Goal: Information Seeking & Learning: Learn about a topic

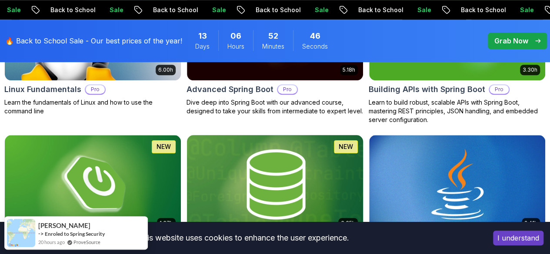
scroll to position [386, 0]
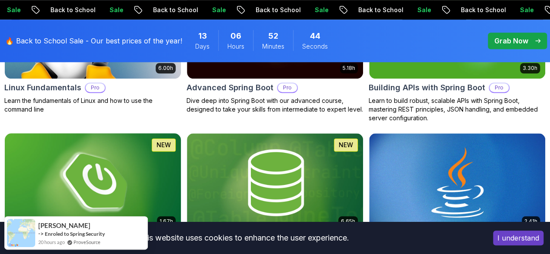
click at [185, 151] on img at bounding box center [92, 182] width 185 height 103
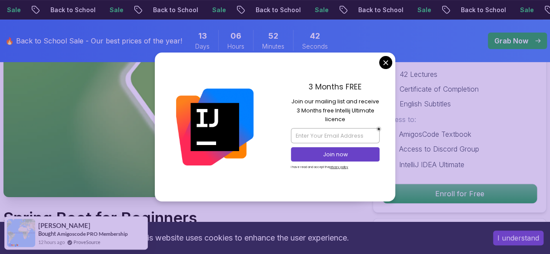
scroll to position [153, 0]
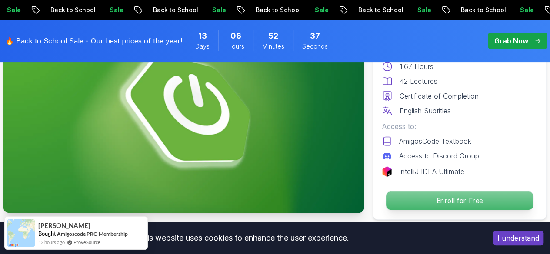
click at [437, 199] on p "Enroll for Free" at bounding box center [459, 201] width 147 height 18
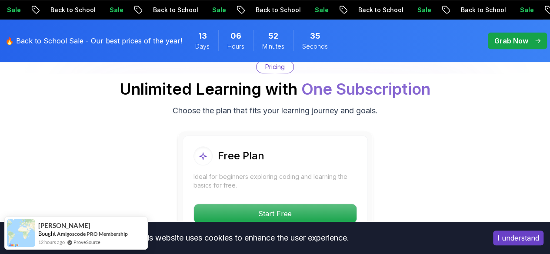
scroll to position [1861, 0]
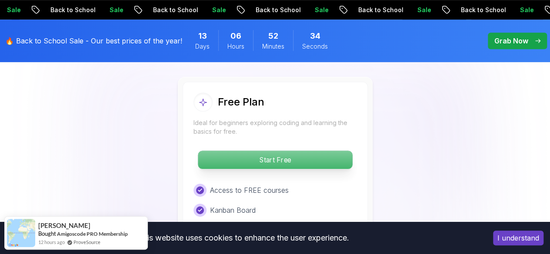
click at [282, 158] on p "Start Free" at bounding box center [275, 160] width 154 height 18
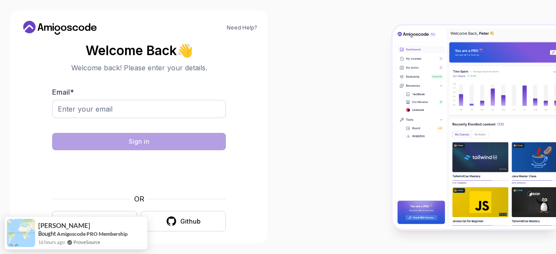
click at [87, 222] on icon "button" at bounding box center [81, 221] width 11 height 11
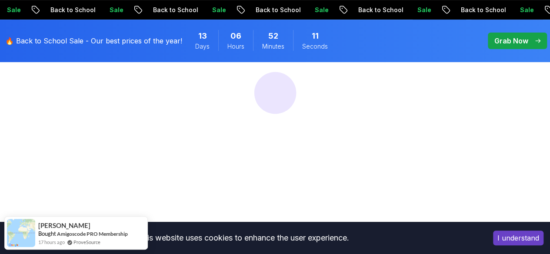
scroll to position [128, 0]
click at [502, 236] on button "I understand" at bounding box center [518, 238] width 50 height 15
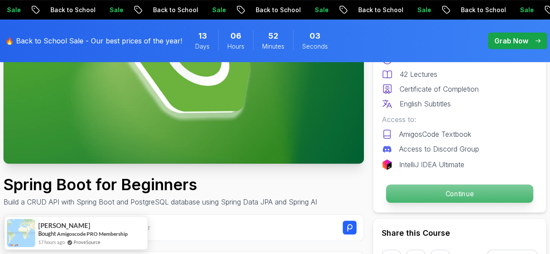
scroll to position [156, 0]
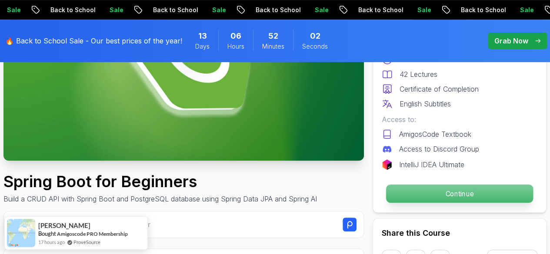
click at [458, 192] on p "Continue" at bounding box center [459, 194] width 147 height 18
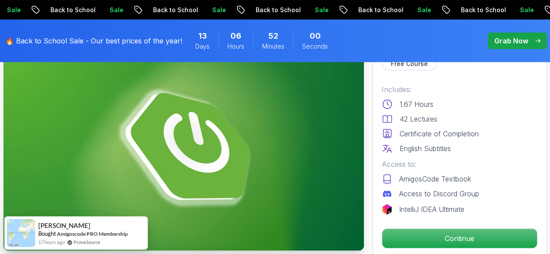
scroll to position [60, 0]
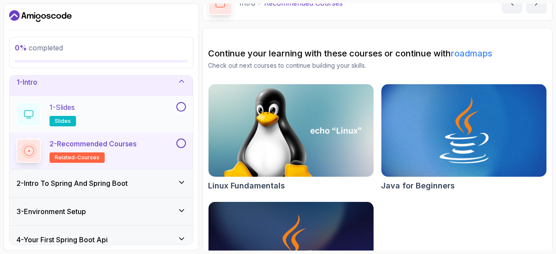
scroll to position [5, 0]
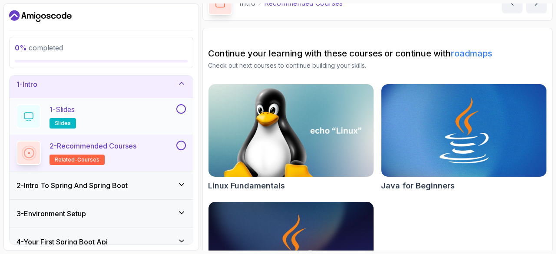
click at [113, 113] on div "1 - Slides slides" at bounding box center [96, 116] width 158 height 24
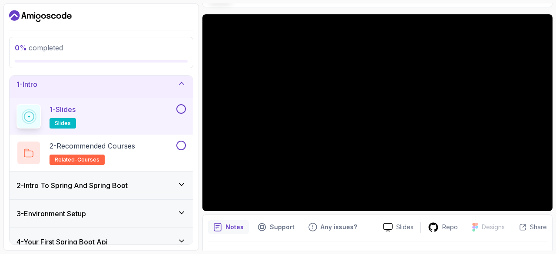
scroll to position [83, 0]
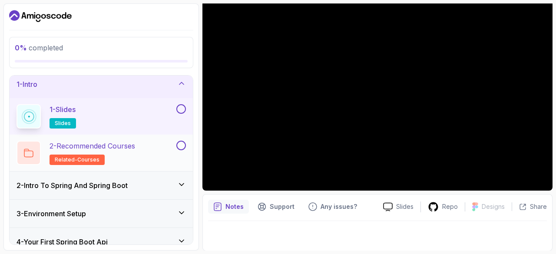
click at [95, 153] on h2 "2 - Recommended Courses related-courses" at bounding box center [93, 153] width 86 height 24
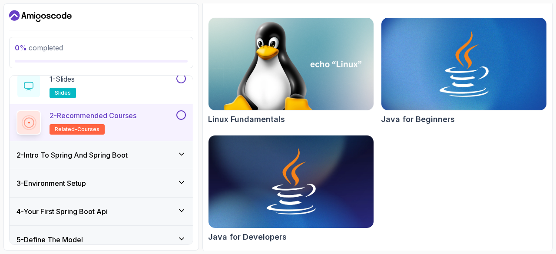
scroll to position [36, 0]
click at [410, 84] on img at bounding box center [464, 64] width 173 height 97
click at [133, 154] on div "2 - Intro To Spring And Spring Boot" at bounding box center [101, 154] width 169 height 10
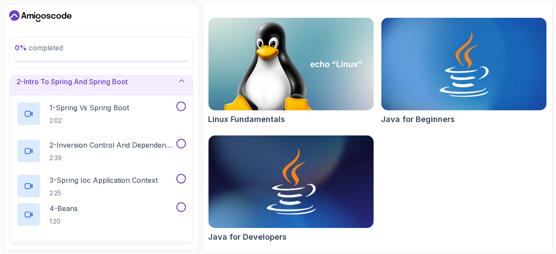
scroll to position [30, 0]
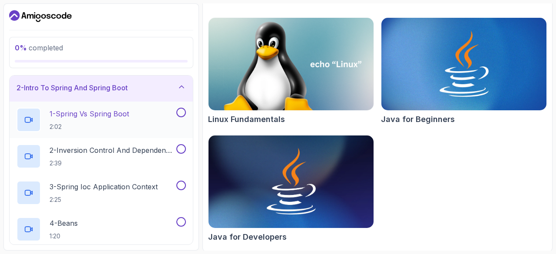
click at [141, 114] on div "1 - Spring Vs Spring Boot 2:02" at bounding box center [96, 120] width 158 height 24
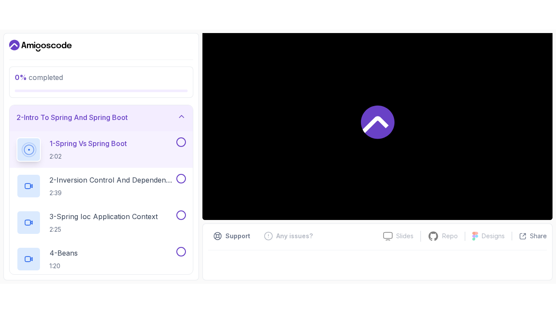
scroll to position [83, 0]
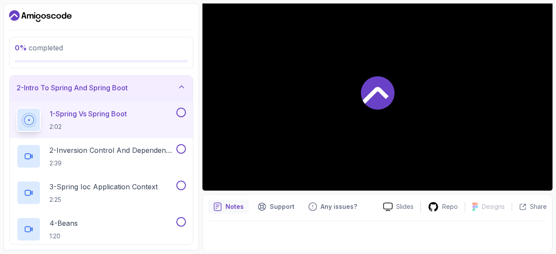
click at [373, 86] on icon at bounding box center [377, 92] width 33 height 33
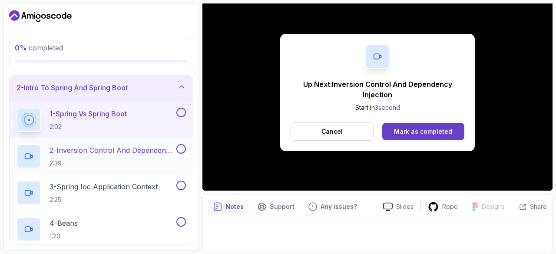
click at [58, 151] on p "2 - Inversion Control And Dependency Injection" at bounding box center [112, 150] width 125 height 10
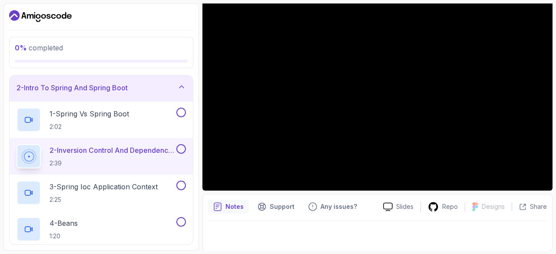
scroll to position [68, 0]
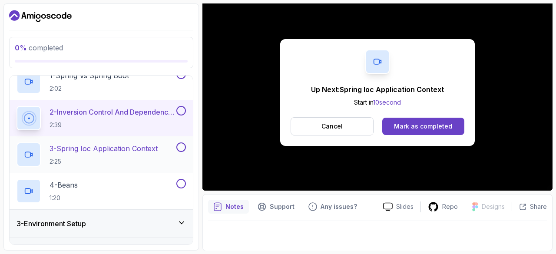
click at [122, 159] on p "2:25" at bounding box center [104, 161] width 108 height 9
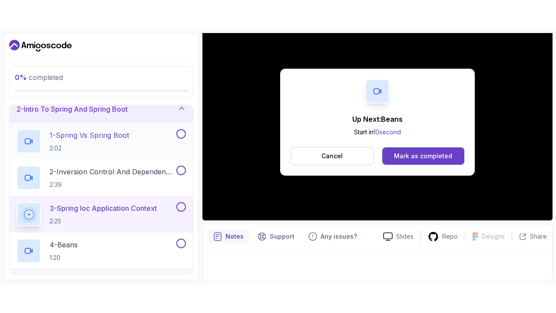
scroll to position [47, 0]
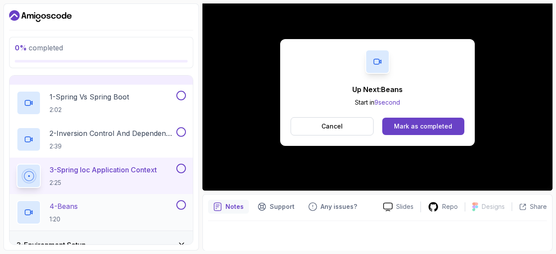
click at [111, 211] on div "4 - Beans 1:20" at bounding box center [96, 212] width 158 height 24
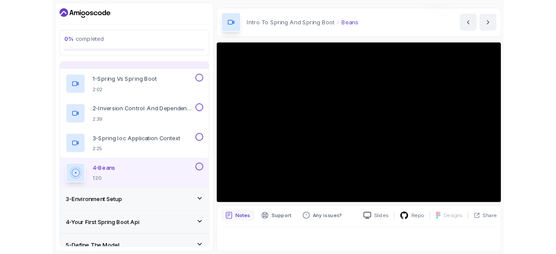
scroll to position [25, 0]
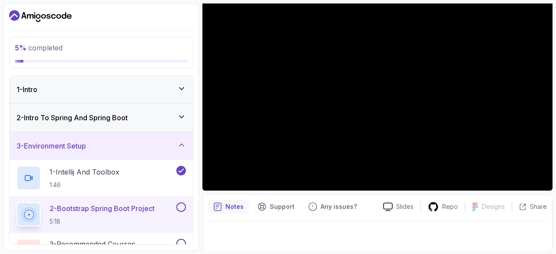
scroll to position [25, 0]
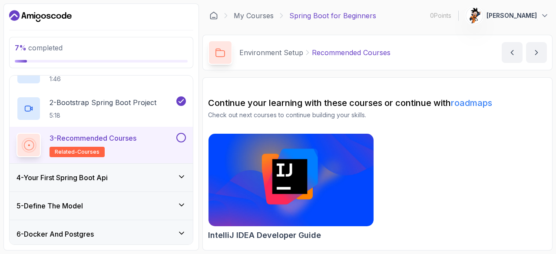
scroll to position [106, 0]
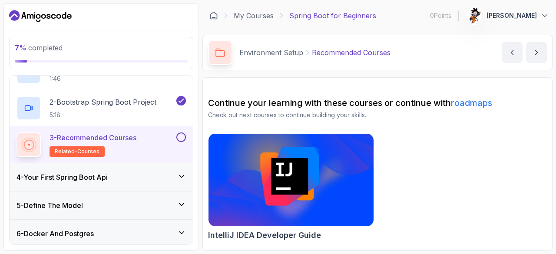
click at [262, 181] on img at bounding box center [291, 180] width 173 height 97
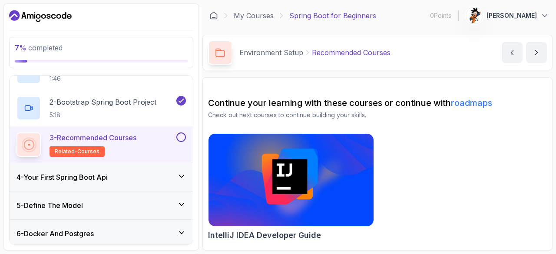
click at [180, 136] on button at bounding box center [181, 138] width 10 height 10
click at [131, 145] on h2 "3 - Recommended Courses related-courses" at bounding box center [93, 145] width 87 height 24
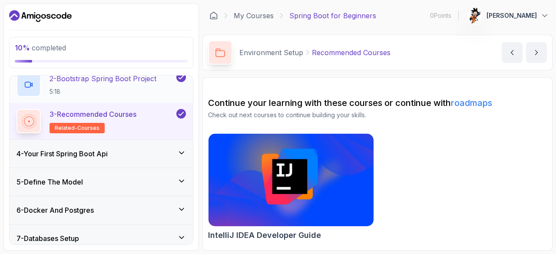
scroll to position [126, 0]
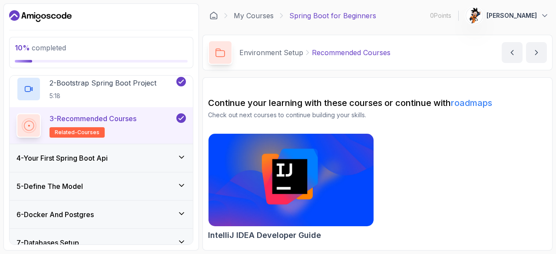
click at [114, 120] on p "3 - Recommended Courses" at bounding box center [93, 118] width 87 height 10
click at [364, 123] on div "Continue your learning with these courses or continue with roadmaps Check out n…" at bounding box center [377, 170] width 339 height 147
click at [391, 141] on div "IntelliJ IDEA Developer Guide" at bounding box center [377, 188] width 339 height 111
click at [187, 162] on div "4 - Your First Spring Boot Api" at bounding box center [101, 158] width 183 height 28
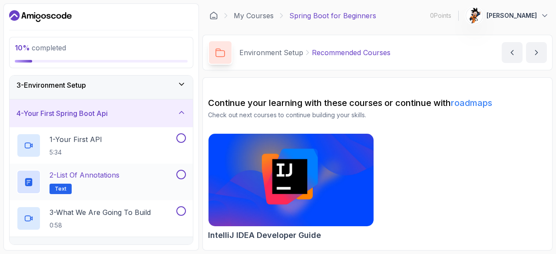
scroll to position [26, 0]
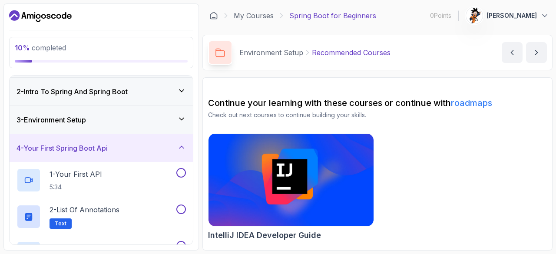
click at [176, 144] on div "4 - Your First Spring Boot Api" at bounding box center [101, 148] width 169 height 10
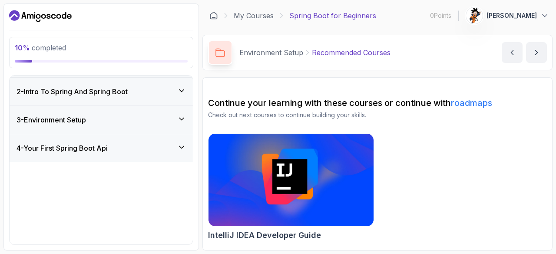
click at [176, 144] on div "4 - Your First Spring Boot Api" at bounding box center [101, 148] width 169 height 10
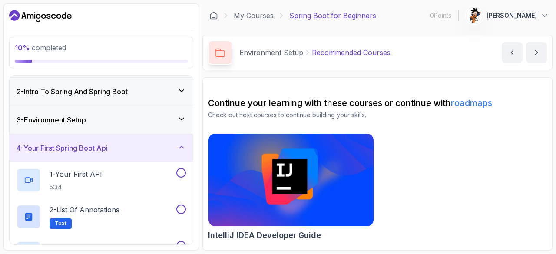
click at [147, 118] on div "3 - Environment Setup" at bounding box center [101, 120] width 169 height 10
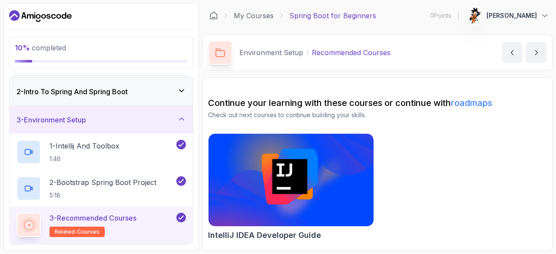
click at [77, 232] on span "related-courses" at bounding box center [77, 232] width 45 height 7
click at [450, 145] on div "IntelliJ IDEA Developer Guide" at bounding box center [377, 188] width 339 height 111
click at [156, 124] on div "3 - Environment Setup" at bounding box center [101, 120] width 169 height 10
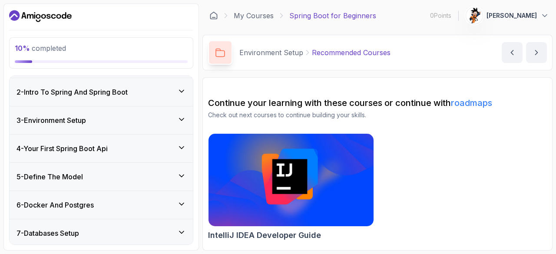
click at [98, 154] on div "4 - Your First Spring Boot Api" at bounding box center [101, 149] width 183 height 28
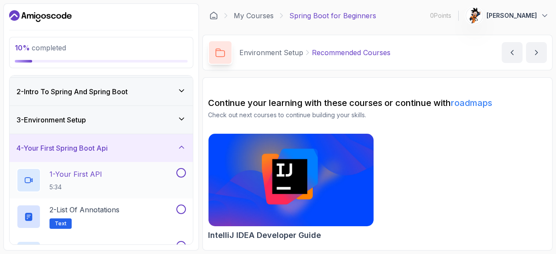
click at [99, 169] on p "1 - Your First API" at bounding box center [76, 174] width 53 height 10
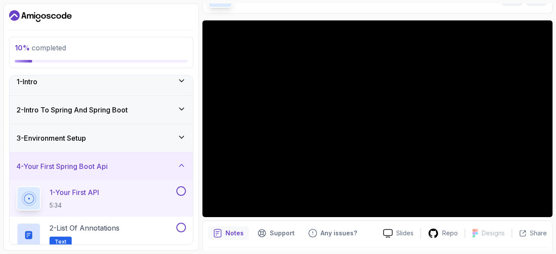
scroll to position [7, 0]
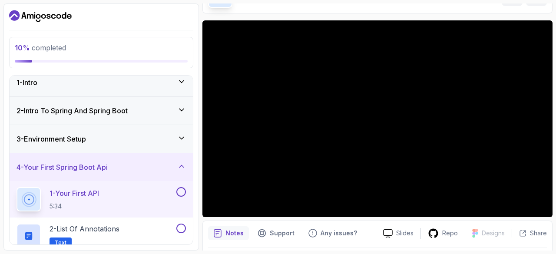
click at [177, 134] on div "3 - Environment Setup" at bounding box center [101, 139] width 169 height 10
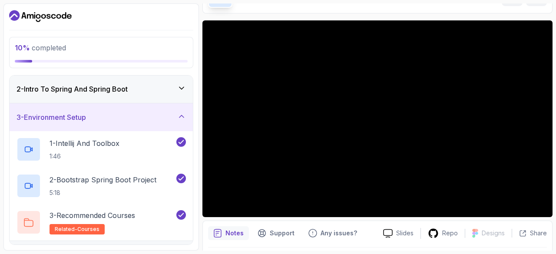
scroll to position [29, 0]
click at [182, 116] on icon at bounding box center [181, 117] width 4 height 2
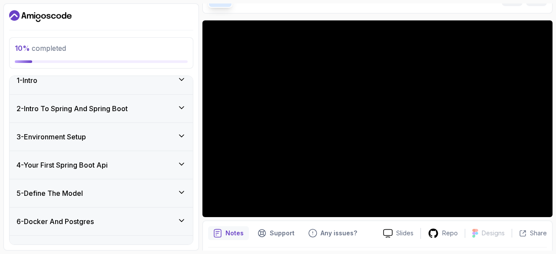
scroll to position [9, 0]
click at [153, 162] on div "4 - Your First Spring Boot Api" at bounding box center [101, 166] width 169 height 10
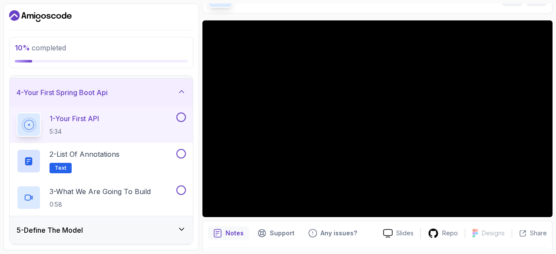
scroll to position [83, 0]
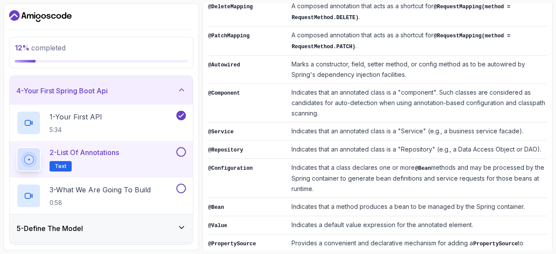
scroll to position [380, 0]
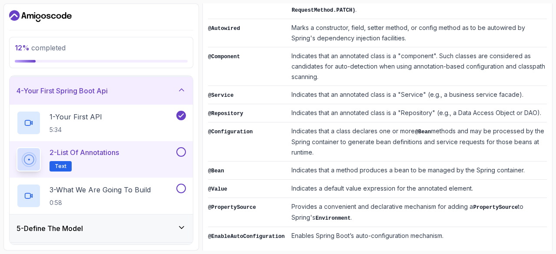
click at [98, 153] on p "2 - List of Annotations" at bounding box center [85, 152] width 70 height 10
click at [183, 148] on button at bounding box center [181, 152] width 10 height 10
click at [81, 159] on h2 "2 - List of Annotations Text" at bounding box center [85, 159] width 70 height 24
click at [51, 167] on p "Text" at bounding box center [61, 166] width 22 height 10
click at [183, 190] on button at bounding box center [181, 189] width 10 height 10
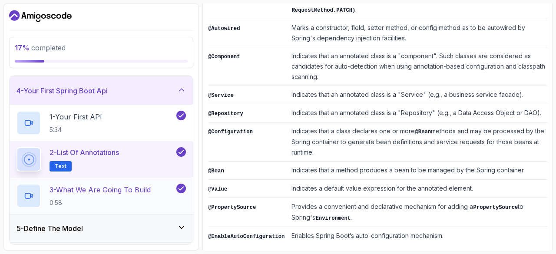
click at [146, 187] on p "3 - What We Are Going To Build" at bounding box center [100, 190] width 101 height 10
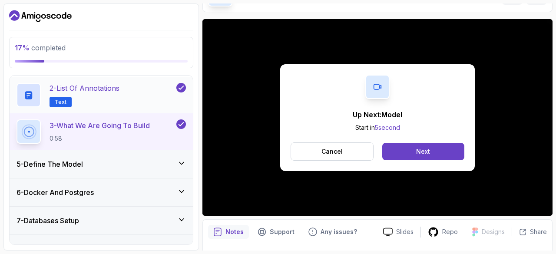
scroll to position [149, 0]
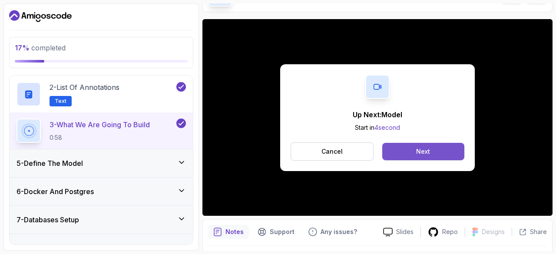
click at [418, 152] on div "Next" at bounding box center [423, 151] width 14 height 9
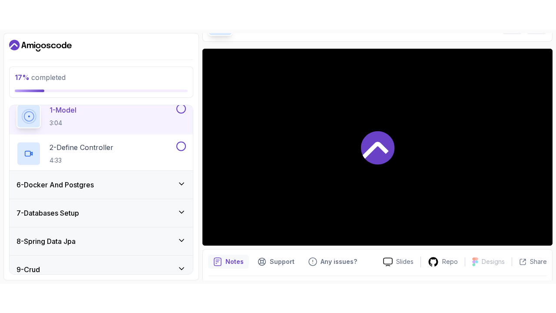
scroll to position [125, 0]
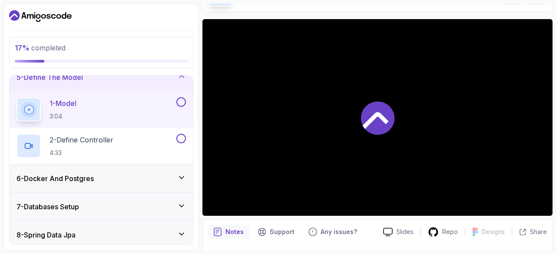
click at [388, 136] on div at bounding box center [378, 117] width 350 height 197
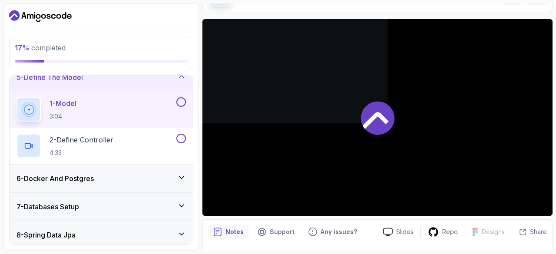
click at [388, 136] on div at bounding box center [378, 117] width 350 height 197
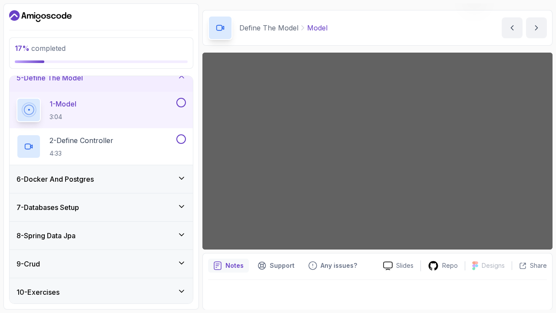
scroll to position [58, 0]
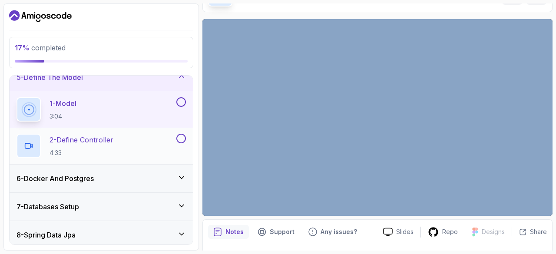
click at [123, 136] on div "2 - Define Controller 4:33" at bounding box center [96, 146] width 158 height 24
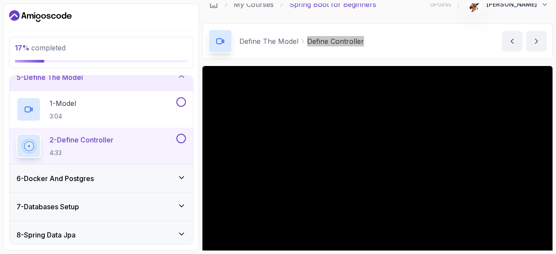
scroll to position [83, 0]
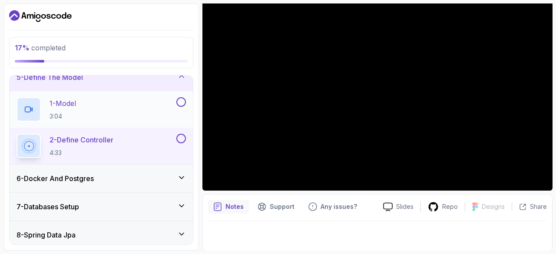
click at [181, 100] on button at bounding box center [181, 102] width 10 height 10
click at [181, 100] on icon at bounding box center [181, 102] width 8 height 9
click at [181, 100] on button at bounding box center [181, 102] width 10 height 10
click at [117, 113] on div "1 - Model 3:04" at bounding box center [96, 109] width 158 height 24
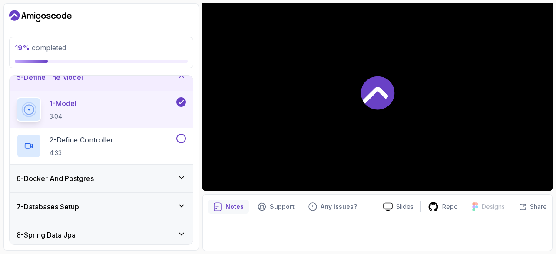
click at [374, 94] on icon at bounding box center [376, 95] width 26 height 17
click at [130, 139] on div "2 - Define Controller 4:33" at bounding box center [96, 146] width 158 height 24
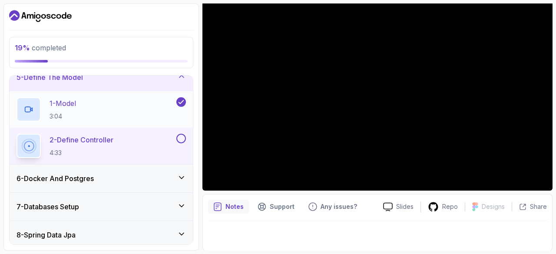
click at [118, 105] on div "1 - Model 3:04" at bounding box center [96, 109] width 158 height 24
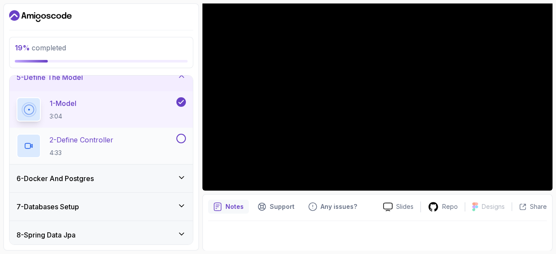
click at [143, 137] on div "2 - Define Controller 4:33" at bounding box center [96, 146] width 158 height 24
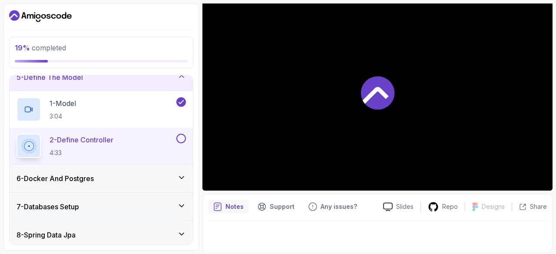
click at [174, 141] on div "2 - Define Controller 4:33" at bounding box center [96, 146] width 158 height 24
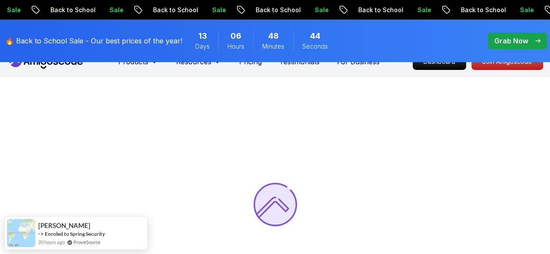
scroll to position [17, 0]
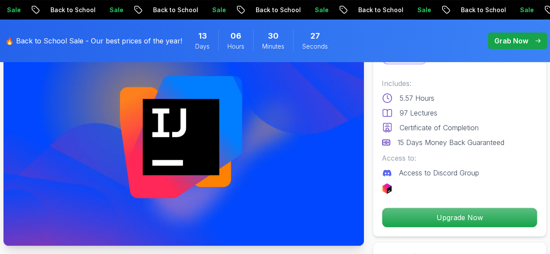
scroll to position [66, 0]
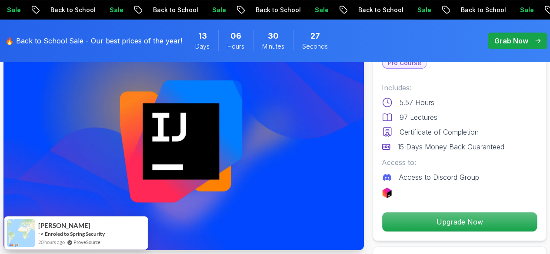
click at [273, 155] on img at bounding box center [183, 149] width 360 height 203
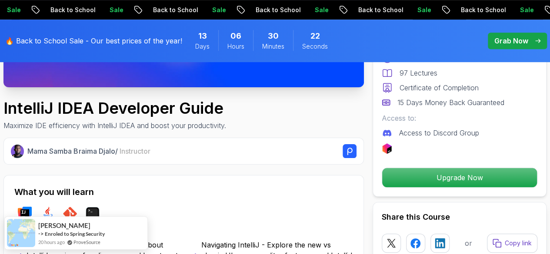
scroll to position [229, 0]
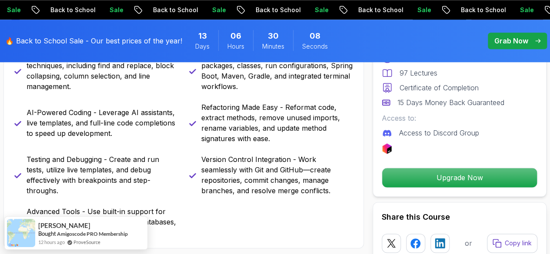
scroll to position [506, 0]
